Goal: Task Accomplishment & Management: Manage account settings

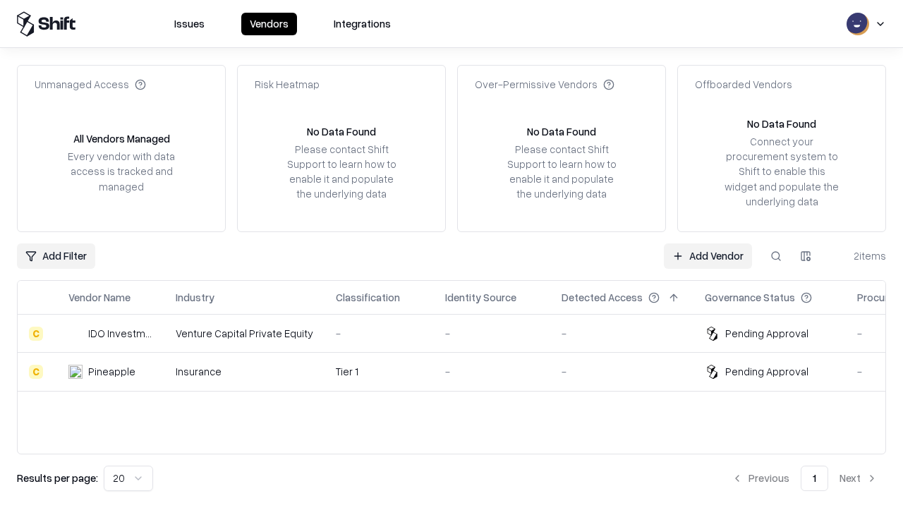
click at [708, 255] on link "Add Vendor" at bounding box center [708, 255] width 88 height 25
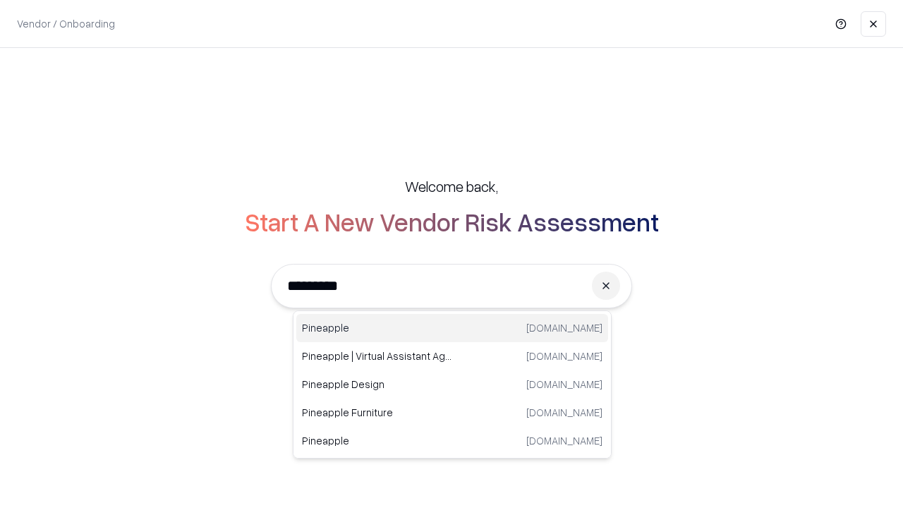
click at [452, 328] on div "Pineapple [DOMAIN_NAME]" at bounding box center [452, 328] width 312 height 28
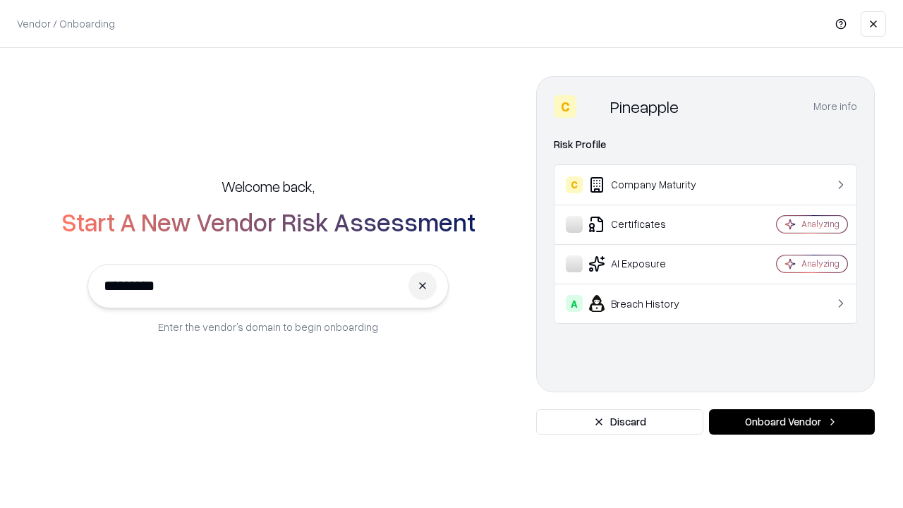
type input "*********"
click at [792, 422] on button "Onboard Vendor" at bounding box center [792, 421] width 166 height 25
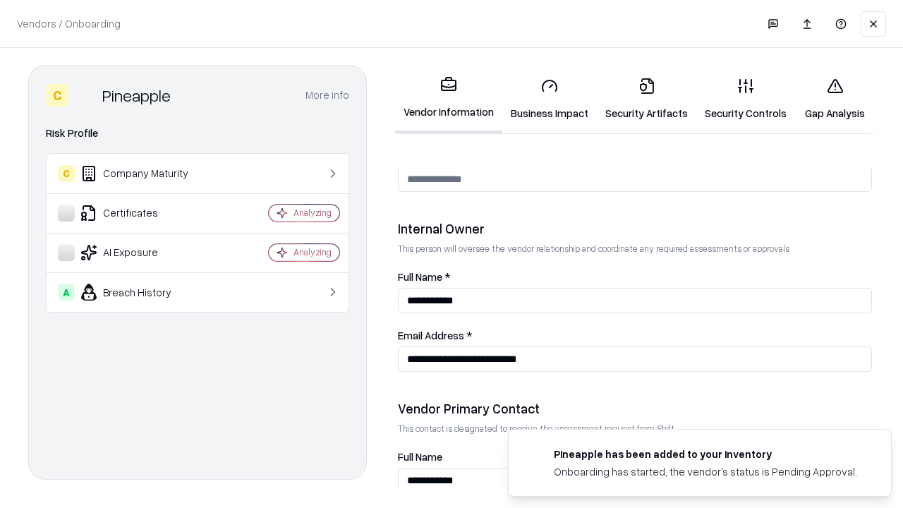
scroll to position [731, 0]
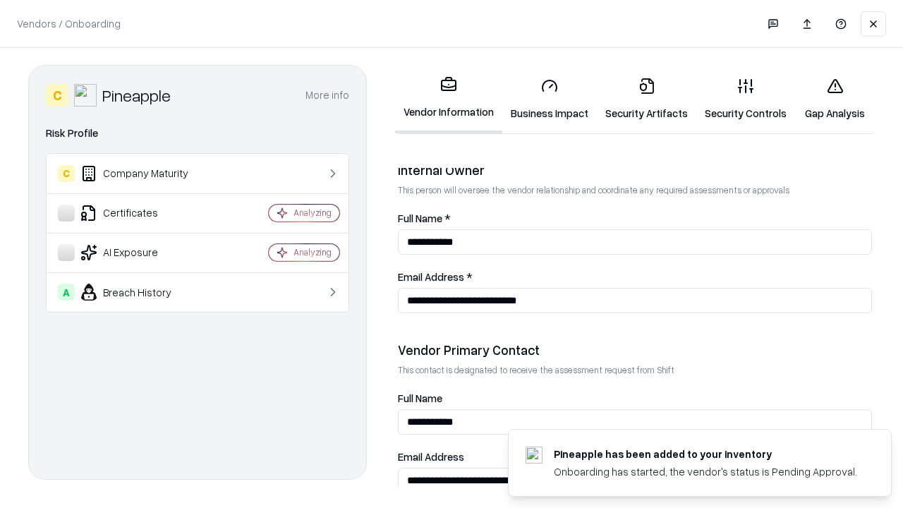
click at [550, 99] on link "Business Impact" at bounding box center [549, 99] width 95 height 66
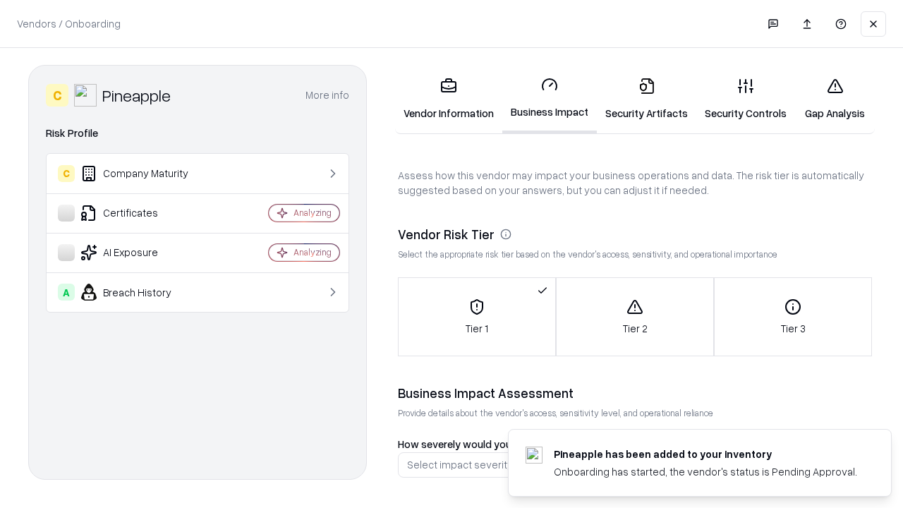
click at [835, 99] on link "Gap Analysis" at bounding box center [835, 99] width 80 height 66
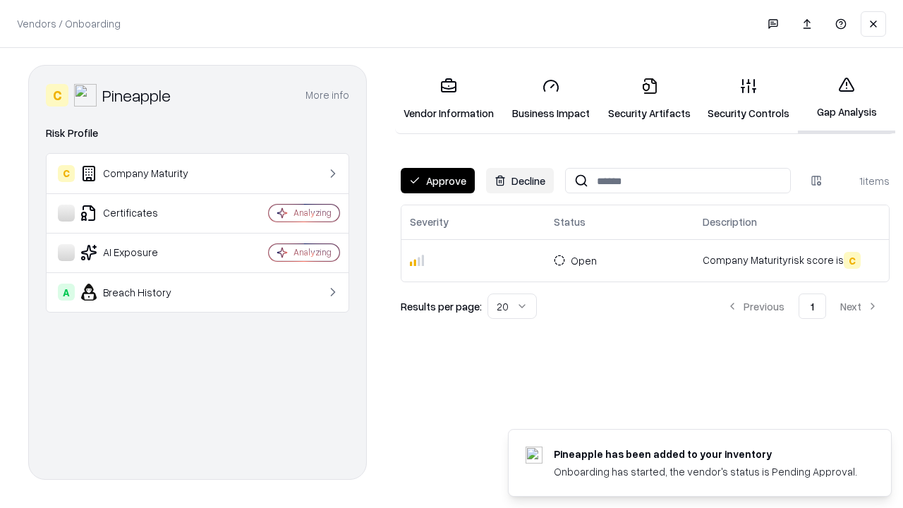
click at [437, 181] on button "Approve" at bounding box center [438, 180] width 74 height 25
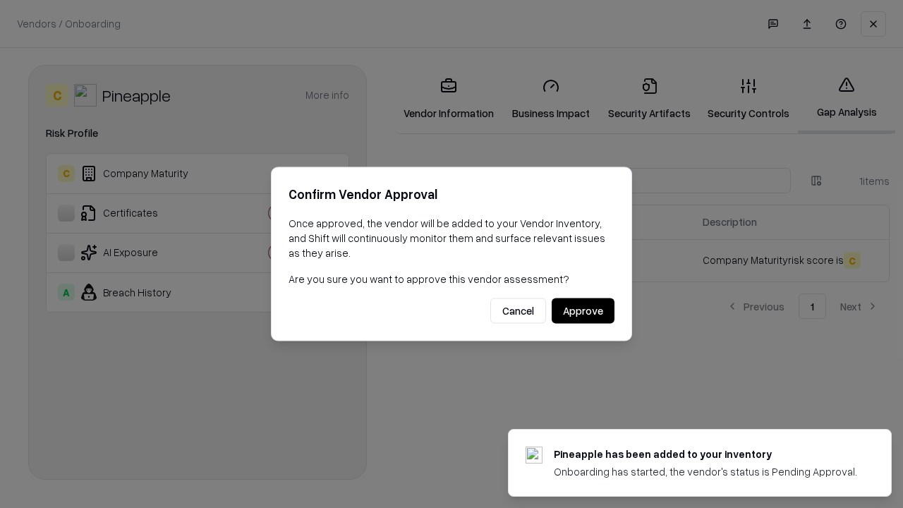
click at [583, 310] on button "Approve" at bounding box center [583, 310] width 63 height 25
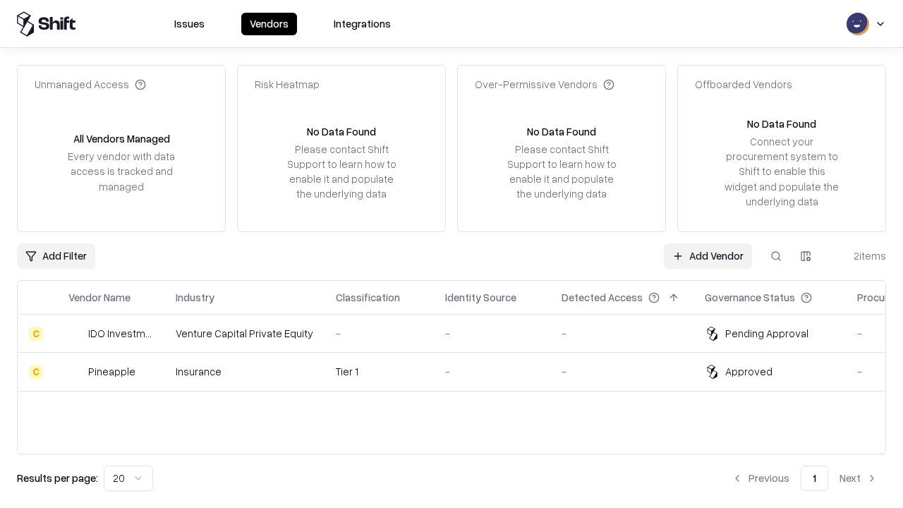
click at [708, 255] on link "Add Vendor" at bounding box center [708, 255] width 88 height 25
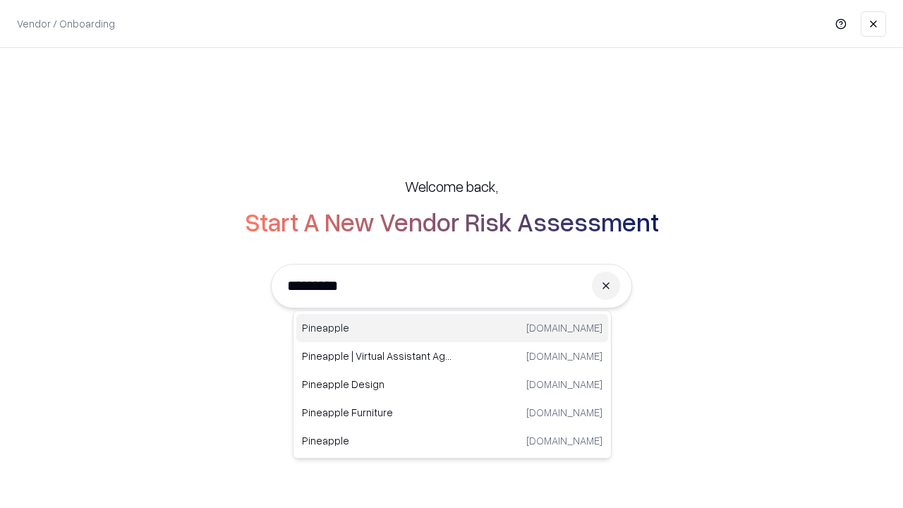
click at [452, 328] on div "Pineapple [DOMAIN_NAME]" at bounding box center [452, 328] width 312 height 28
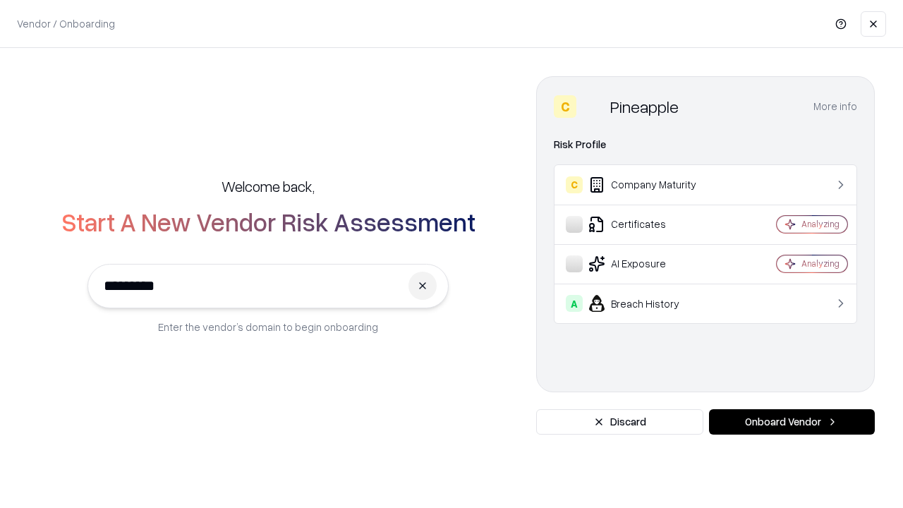
type input "*********"
click at [792, 422] on button "Onboard Vendor" at bounding box center [792, 421] width 166 height 25
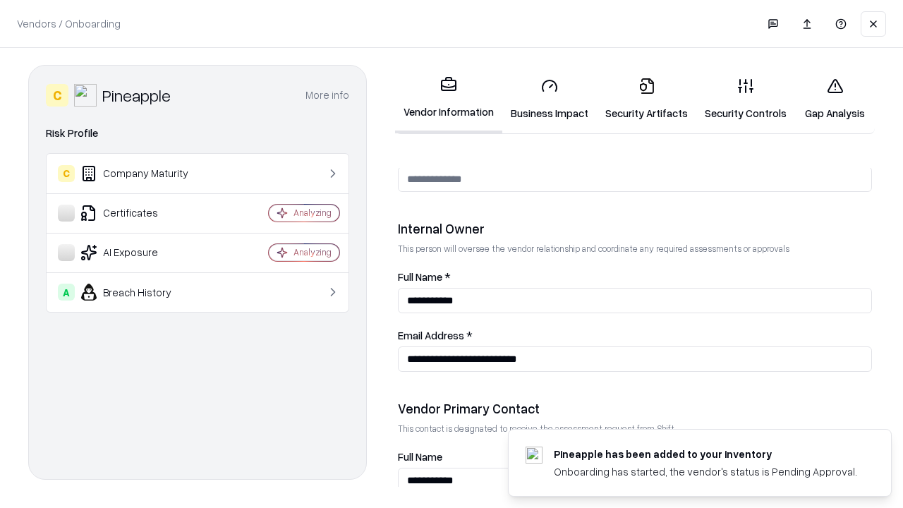
scroll to position [731, 0]
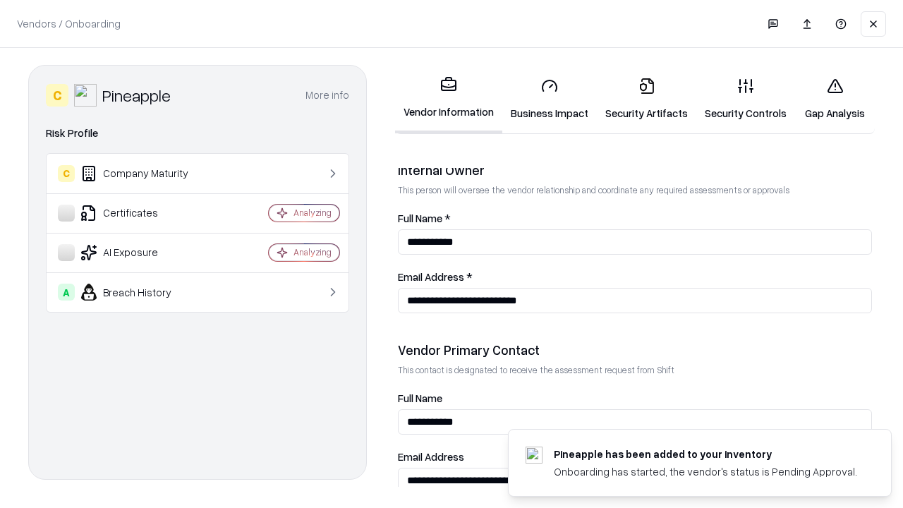
click at [835, 99] on link "Gap Analysis" at bounding box center [835, 99] width 80 height 66
